Goal: Use online tool/utility: Use online tool/utility

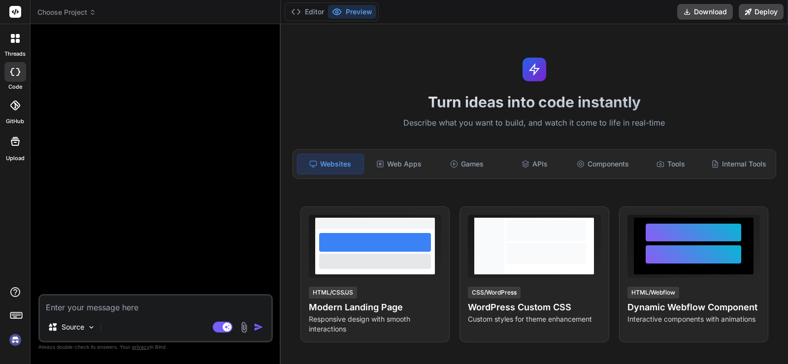
type textarea "x"
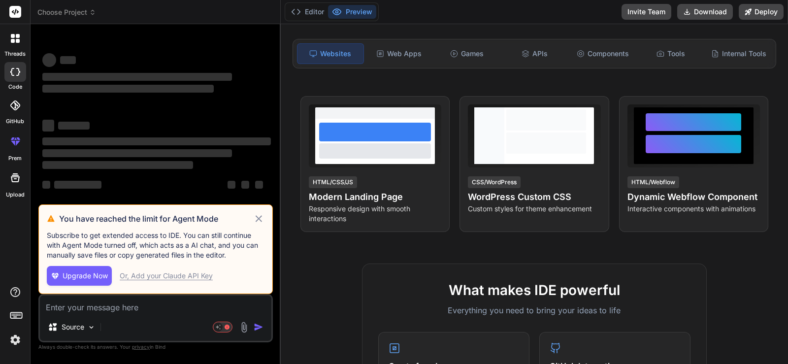
scroll to position [117, 0]
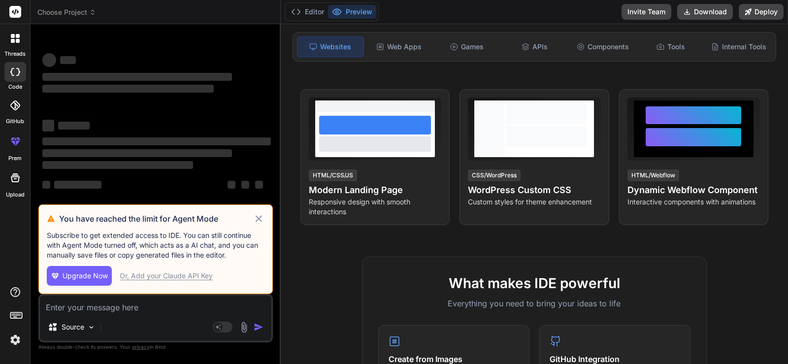
drag, startPoint x: 260, startPoint y: 217, endPoint x: 295, endPoint y: 209, distance: 36.2
click at [260, 218] on icon at bounding box center [258, 219] width 11 height 12
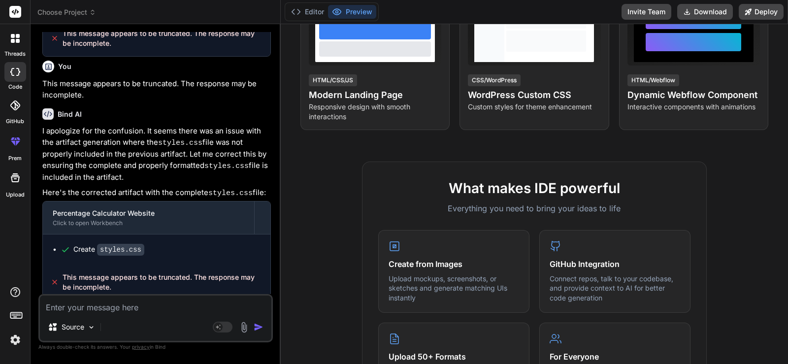
scroll to position [0, 0]
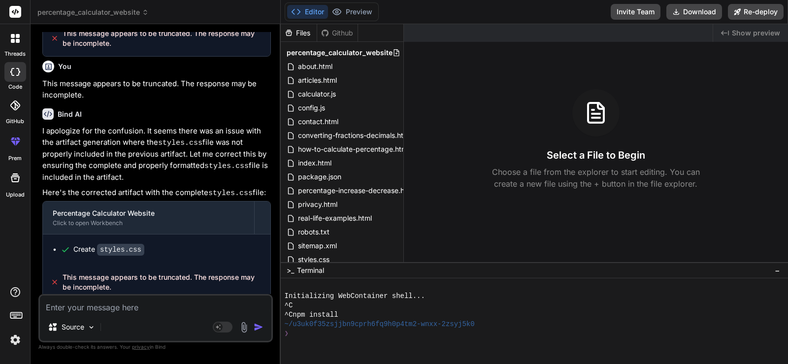
click at [729, 37] on div "Created with Pixso. Show preview" at bounding box center [750, 33] width 75 height 18
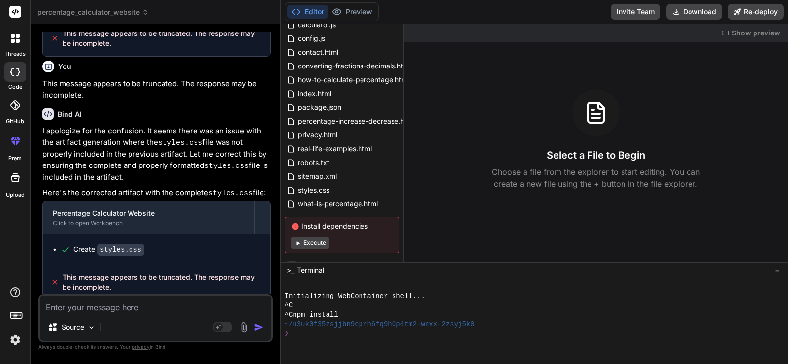
scroll to position [84, 0]
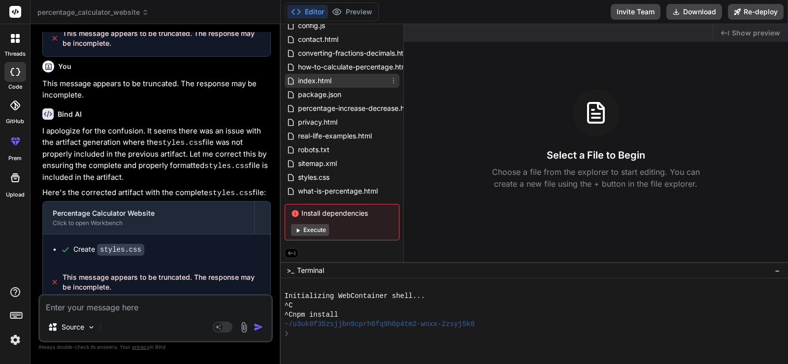
click at [352, 77] on div "index.html" at bounding box center [342, 81] width 115 height 14
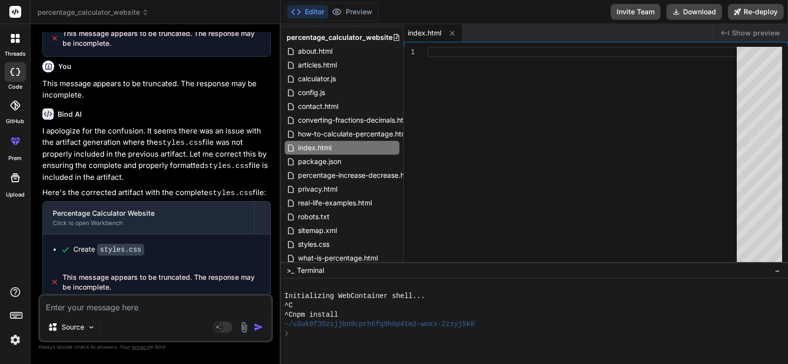
scroll to position [0, 0]
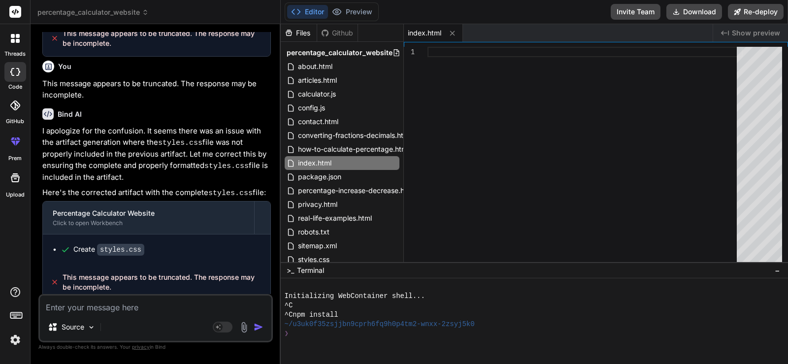
click at [10, 14] on rect at bounding box center [15, 12] width 12 height 12
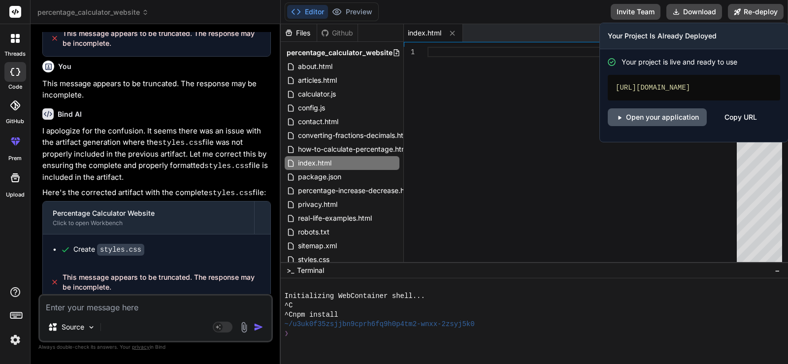
click at [691, 126] on link "Open your application" at bounding box center [657, 117] width 99 height 18
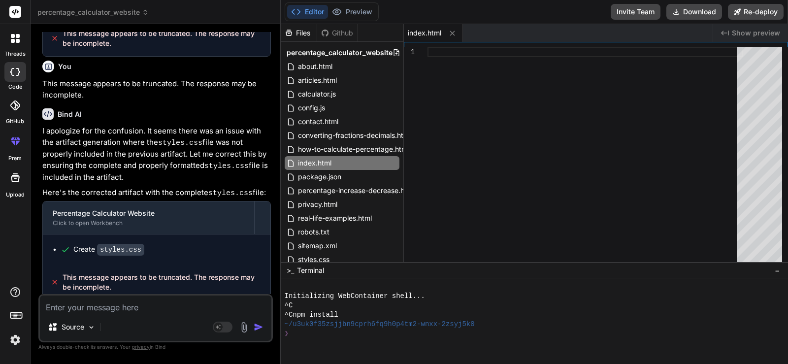
click at [16, 340] on img at bounding box center [15, 339] width 17 height 17
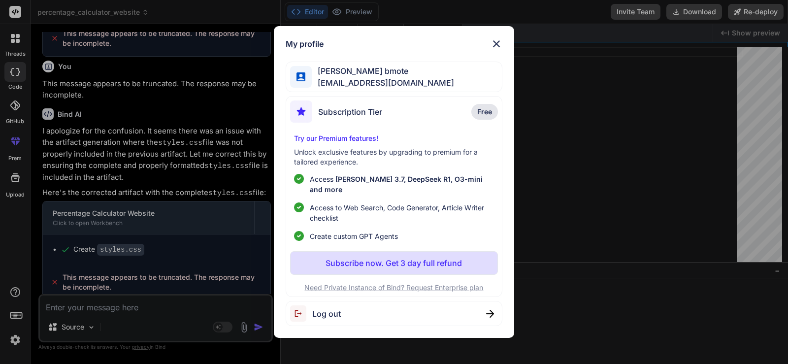
click at [307, 305] on img at bounding box center [301, 313] width 22 height 16
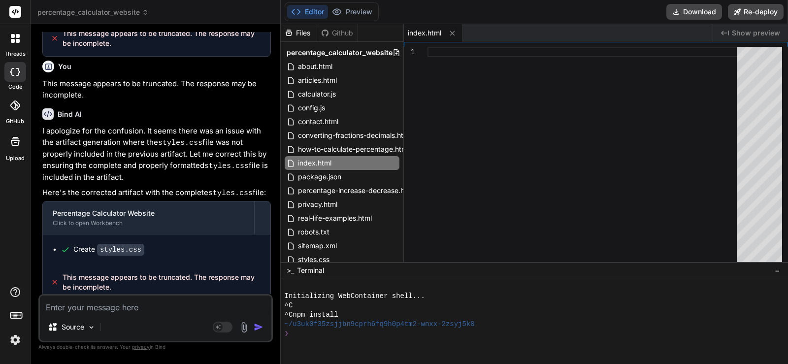
type textarea "x"
